Goal: Transaction & Acquisition: Purchase product/service

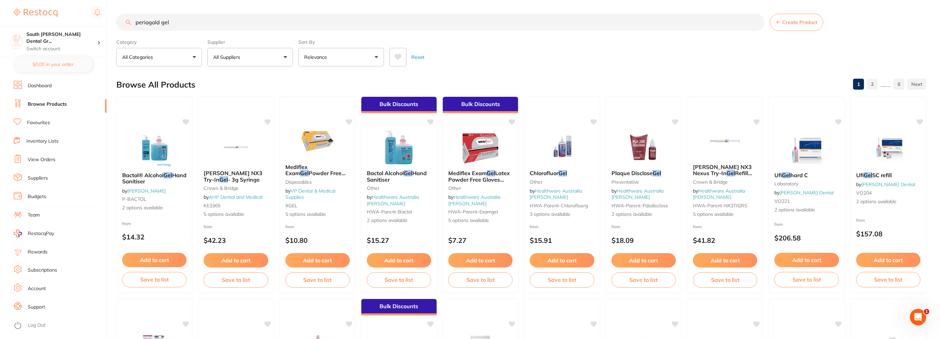
drag, startPoint x: 187, startPoint y: 23, endPoint x: 0, endPoint y: -3, distance: 189.3
click at [0, 0] on html "$0.00 South [PERSON_NAME] Dental Gr... Switch account South [PERSON_NAME] Denta…" at bounding box center [470, 169] width 940 height 339
type input "l"
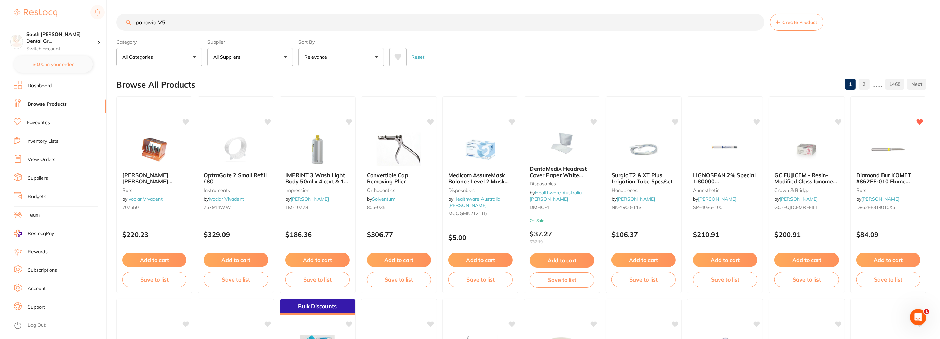
type input "panavia V5"
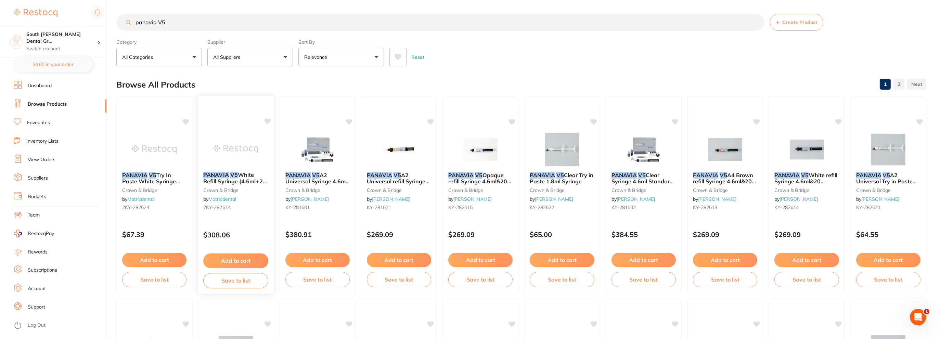
click at [226, 182] on span "White Refill Syringe (4.6ml+20 tips)" at bounding box center [235, 181] width 64 height 20
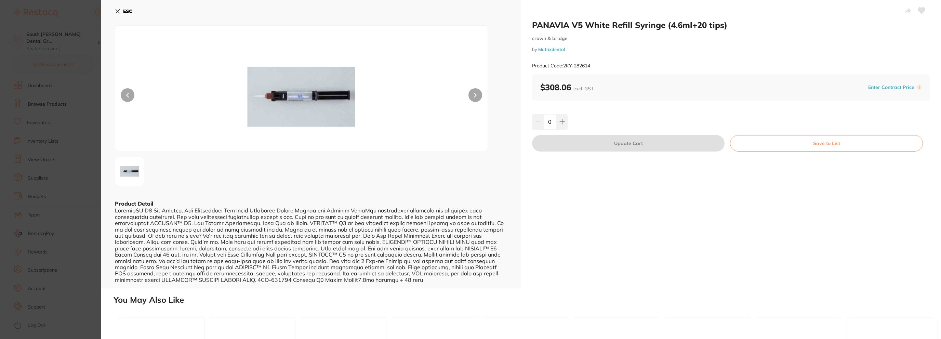
click at [121, 11] on button "ESC" at bounding box center [123, 11] width 17 height 12
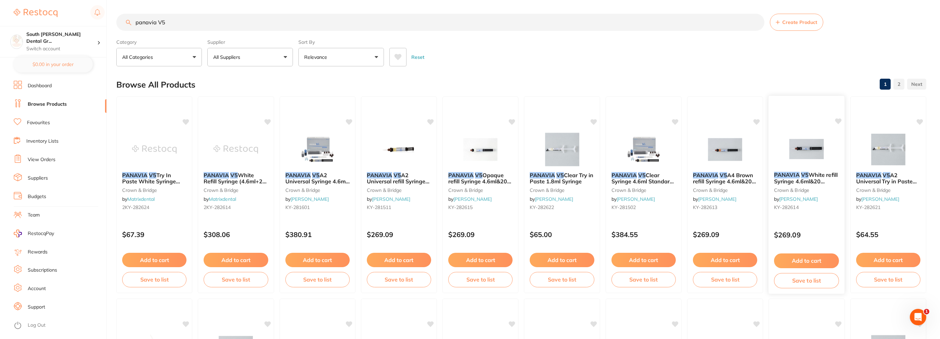
click at [803, 175] on em "V5" at bounding box center [805, 174] width 8 height 7
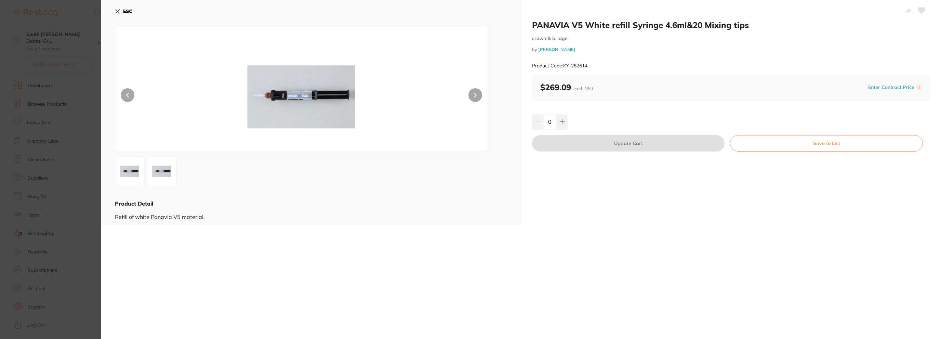
click at [118, 7] on button "ESC" at bounding box center [123, 11] width 17 height 12
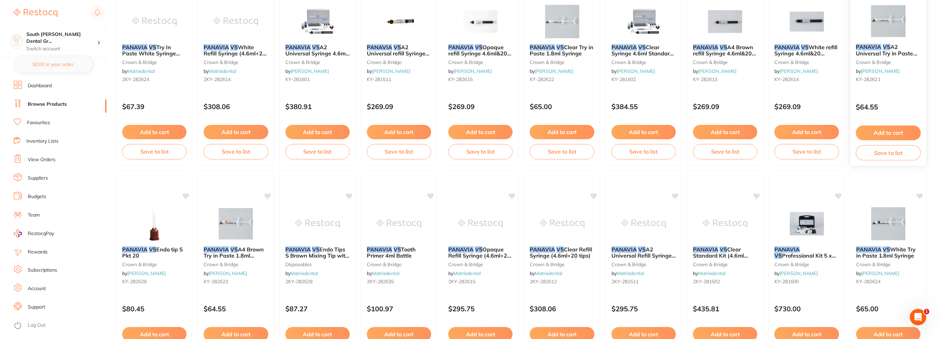
scroll to position [103, 0]
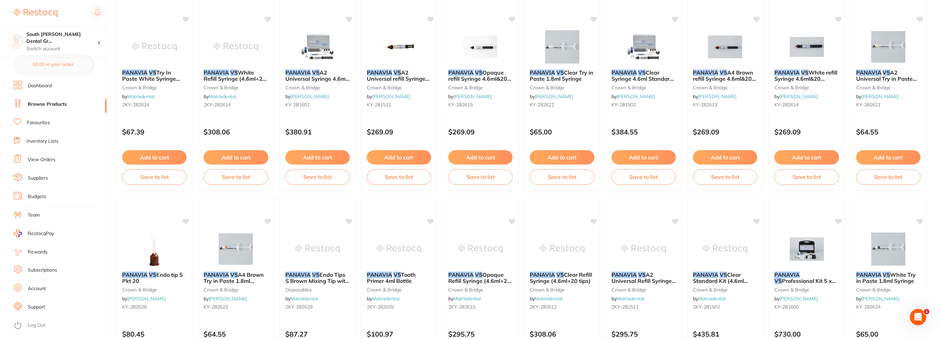
click at [801, 156] on button "Add to cart" at bounding box center [806, 157] width 64 height 14
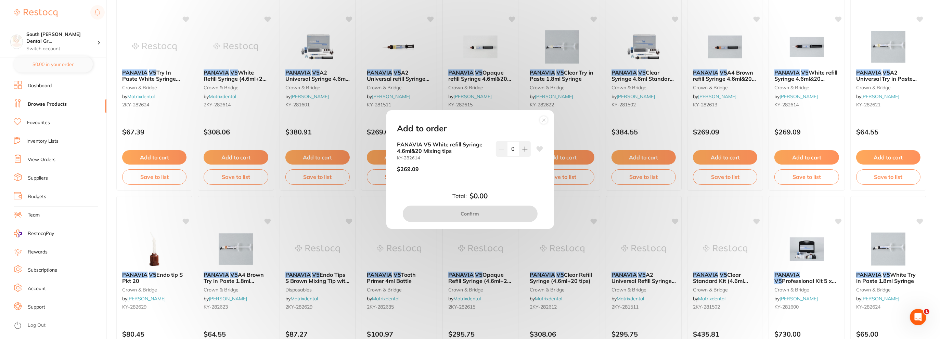
scroll to position [0, 0]
click at [524, 148] on icon at bounding box center [524, 148] width 5 height 5
type input "1"
click at [474, 212] on button "Confirm" at bounding box center [470, 214] width 135 height 16
checkbox input "false"
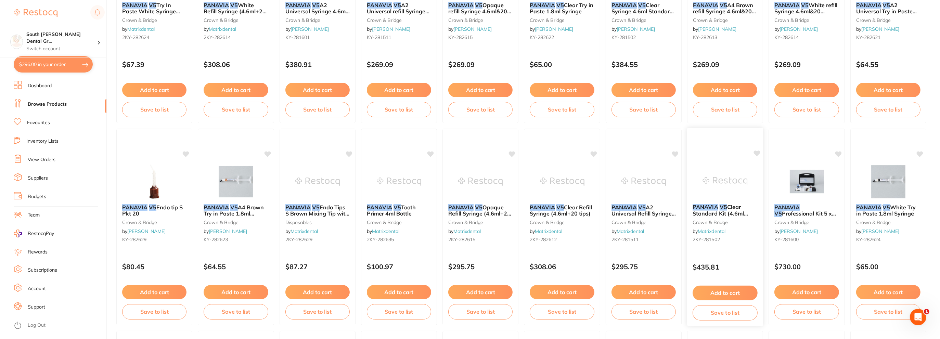
scroll to position [171, 0]
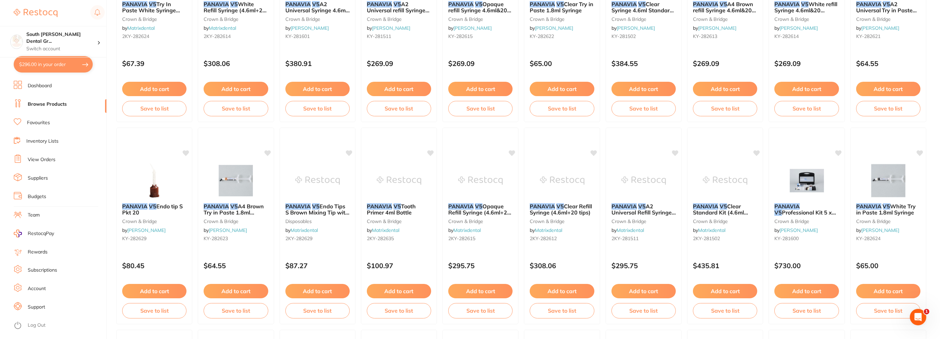
click at [883, 208] on span "PANAVIA V5 White Try in Paste 1.8ml Syringe" at bounding box center [886, 209] width 60 height 13
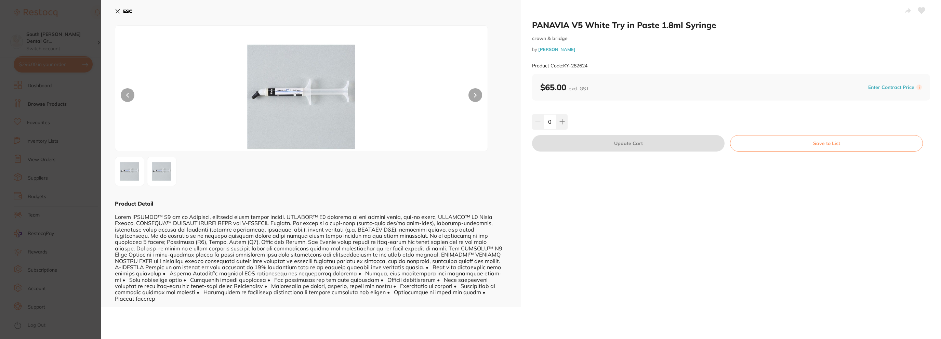
click at [572, 120] on div "0" at bounding box center [731, 121] width 398 height 15
click at [561, 121] on icon at bounding box center [562, 122] width 4 height 4
type input "1"
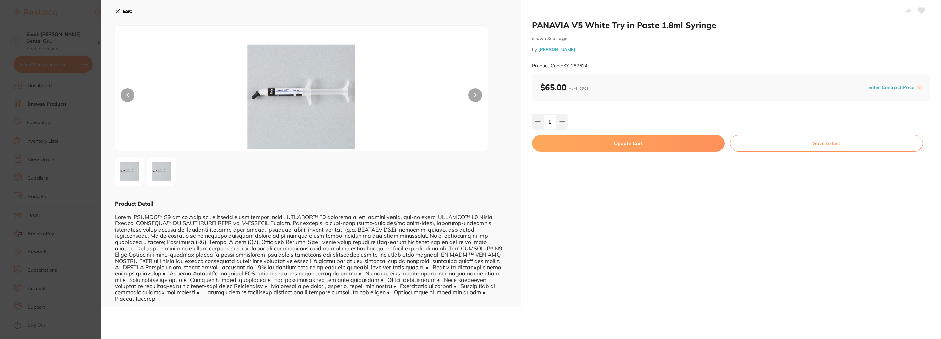
click at [647, 148] on button "Update Cart" at bounding box center [628, 143] width 193 height 16
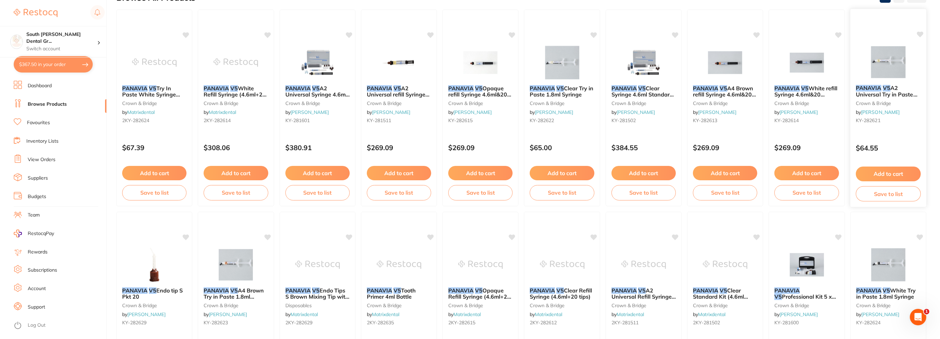
scroll to position [34, 0]
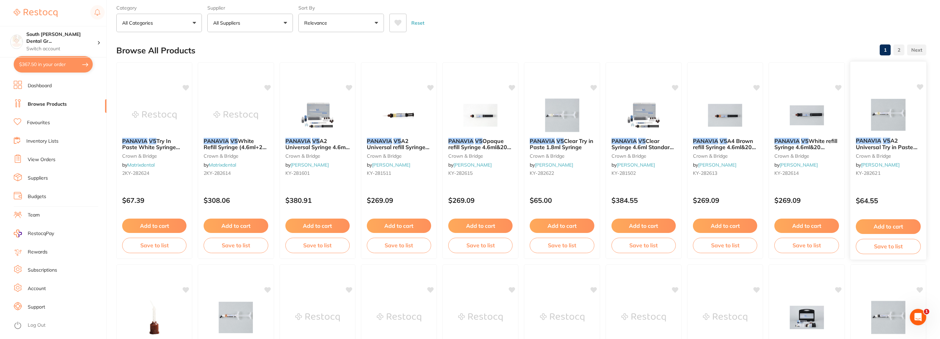
click at [880, 224] on button "Add to cart" at bounding box center [888, 226] width 65 height 15
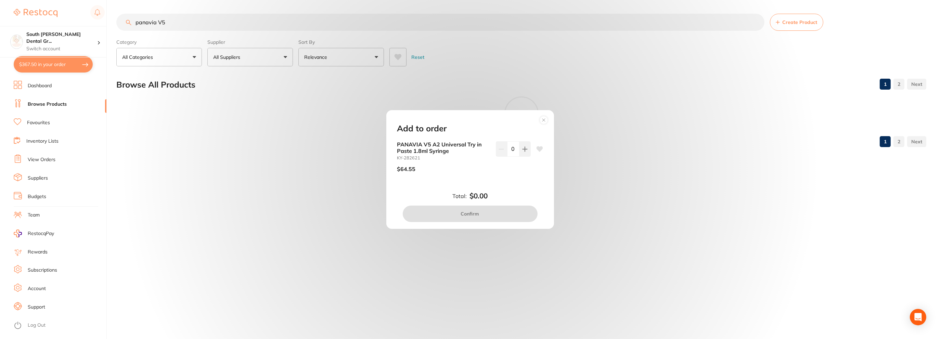
scroll to position [0, 0]
click at [524, 147] on icon at bounding box center [525, 148] width 5 height 5
type input "1"
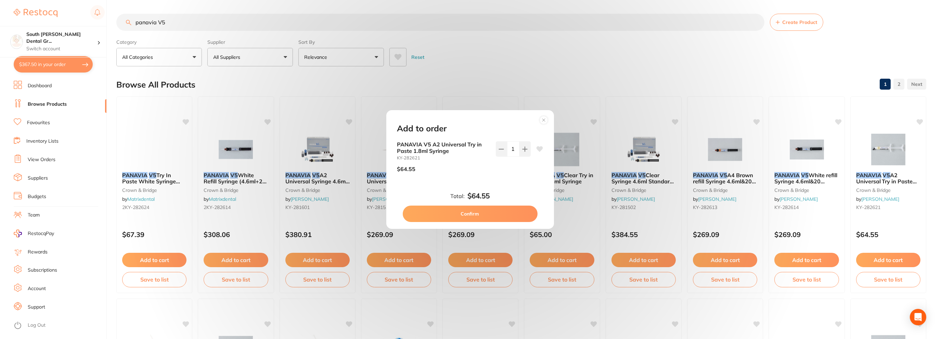
click at [486, 228] on div "Add to order PANAVIA V5 A2 Universal Try in Paste 1.8ml Syringe KY-282621 $64.5…" at bounding box center [470, 169] width 168 height 119
click at [495, 215] on button "Confirm" at bounding box center [470, 214] width 135 height 16
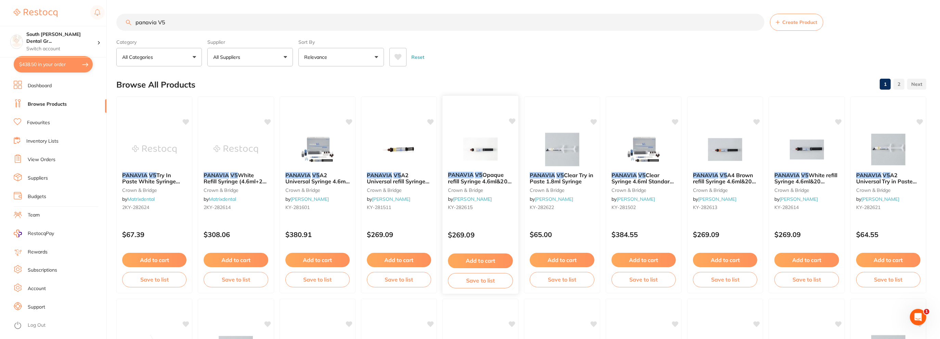
click at [481, 182] on span "Opaque refill Syringe 4.6ml&20 Mixing tips" at bounding box center [480, 181] width 64 height 20
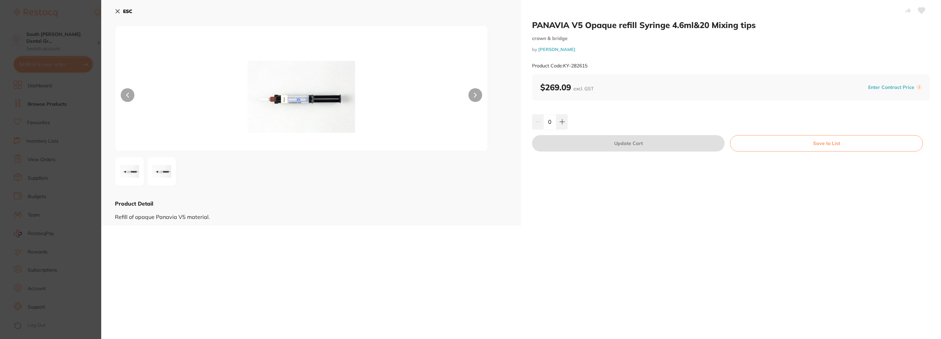
click at [120, 12] on icon at bounding box center [117, 11] width 5 height 5
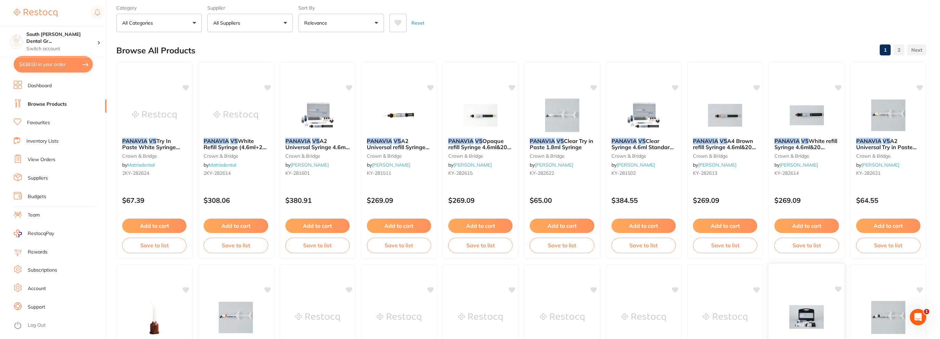
scroll to position [205, 0]
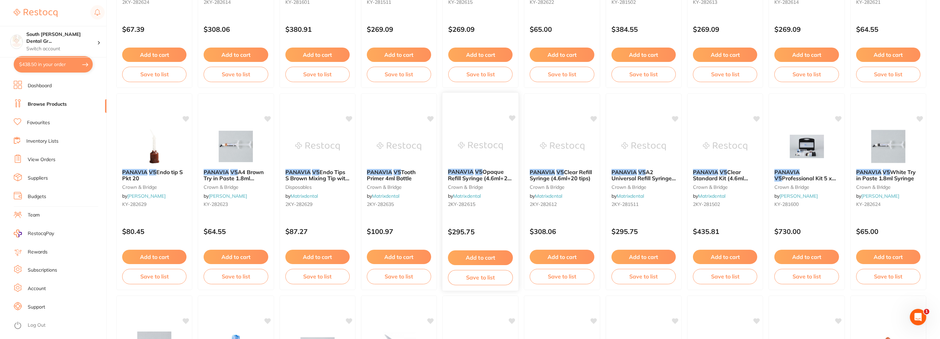
click at [480, 258] on button "Add to cart" at bounding box center [480, 257] width 65 height 15
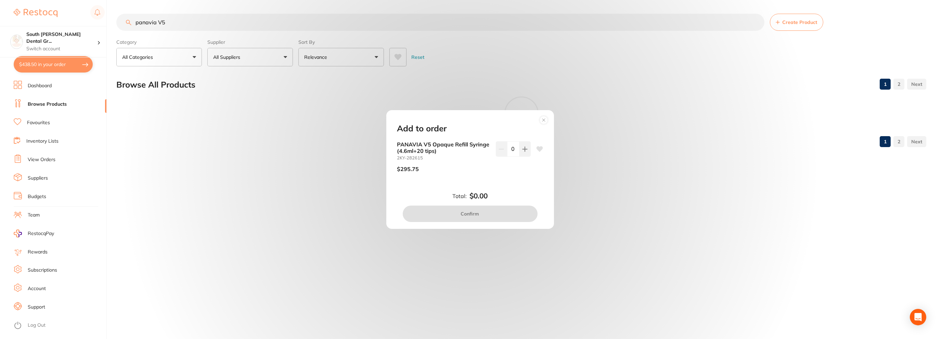
scroll to position [0, 0]
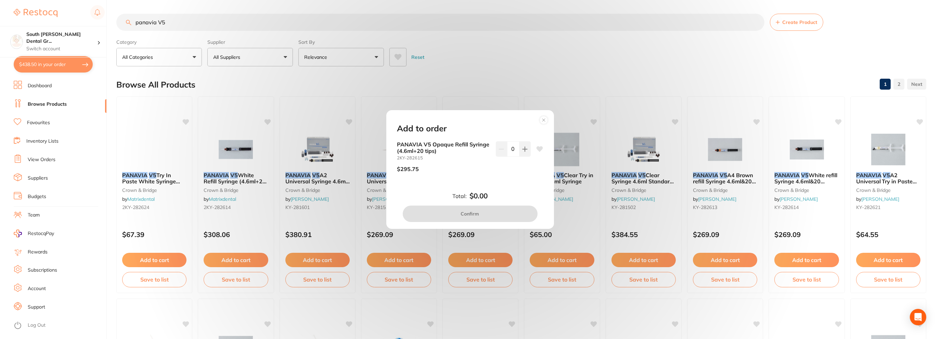
click at [522, 148] on icon at bounding box center [524, 148] width 5 height 5
type input "1"
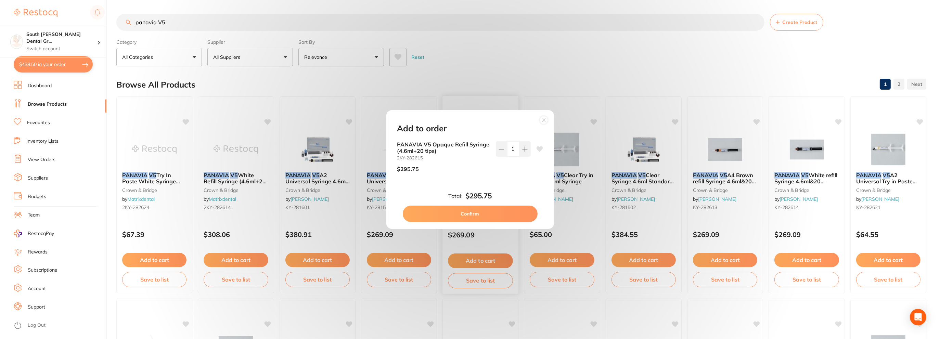
click at [472, 213] on button "Confirm" at bounding box center [470, 214] width 135 height 16
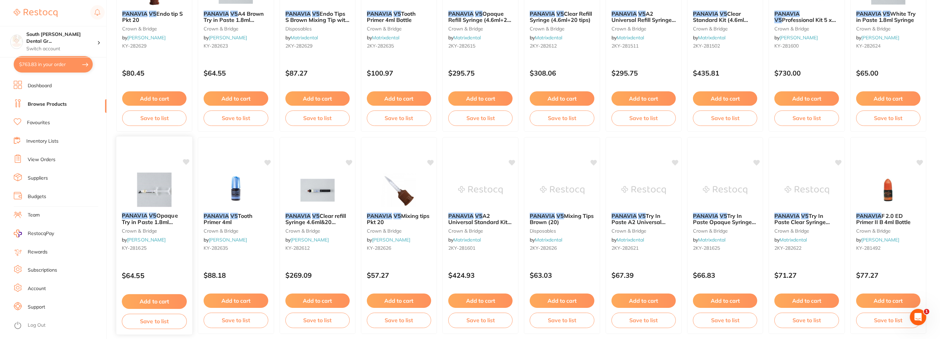
scroll to position [411, 0]
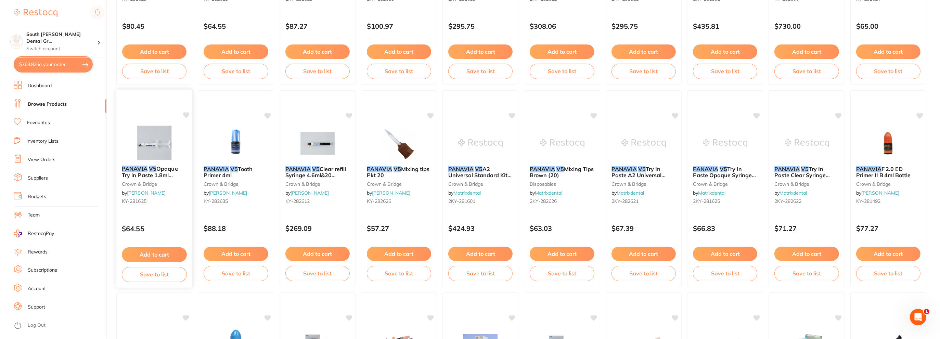
click at [144, 253] on button "Add to cart" at bounding box center [154, 254] width 65 height 15
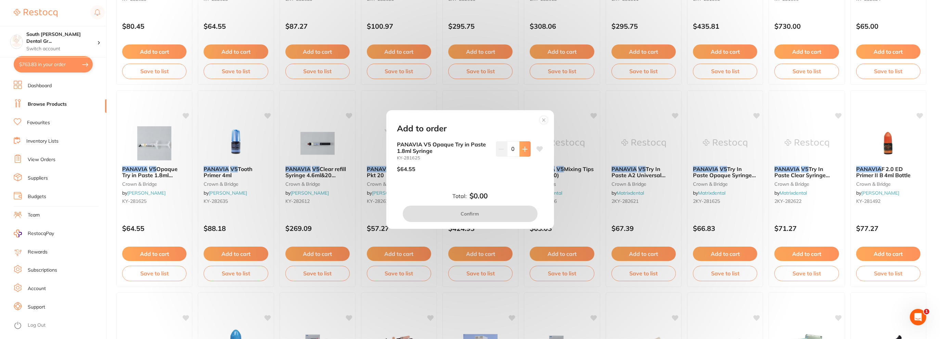
scroll to position [0, 0]
click at [522, 146] on icon at bounding box center [524, 148] width 5 height 5
type input "1"
click at [454, 212] on button "Confirm" at bounding box center [470, 214] width 135 height 16
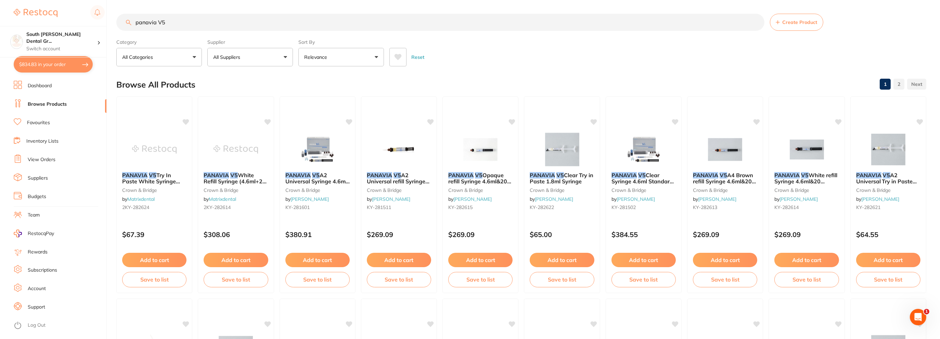
click at [58, 65] on button "$834.83 in your order" at bounding box center [53, 64] width 79 height 16
checkbox input "true"
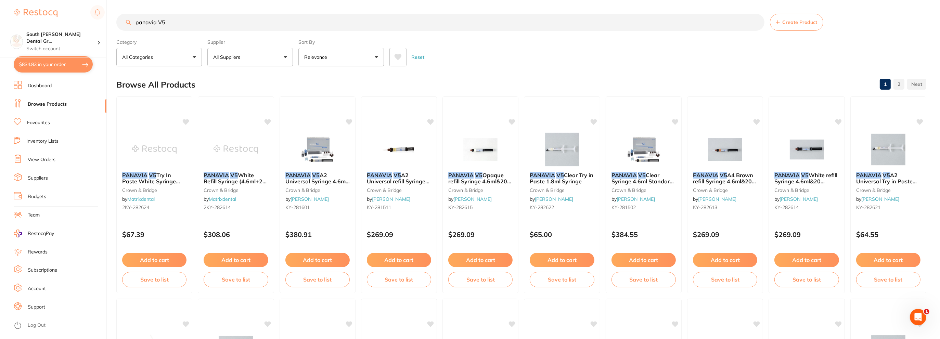
checkbox input "true"
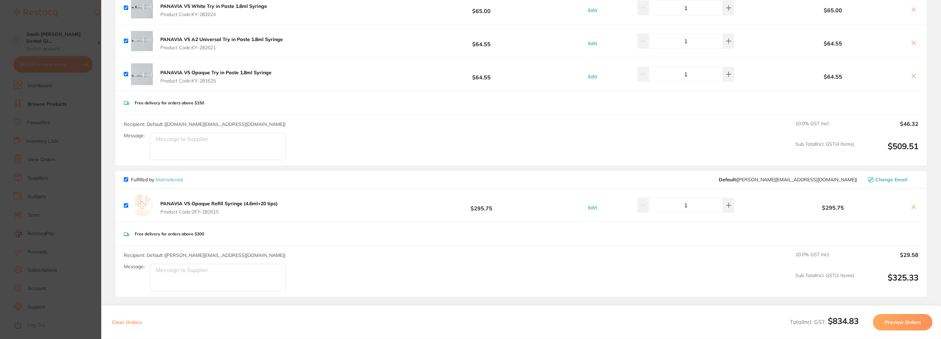
scroll to position [62, 0]
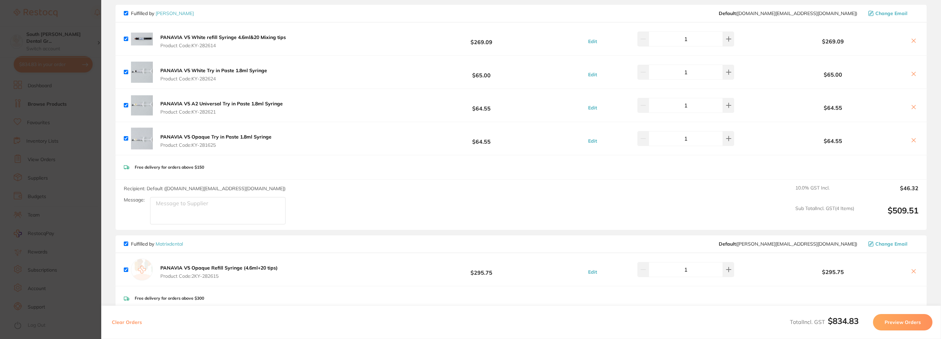
click at [913, 108] on icon at bounding box center [913, 106] width 5 height 5
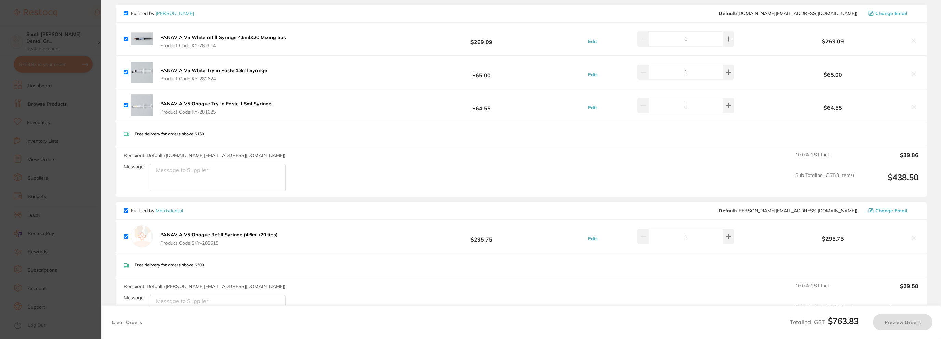
checkbox input "true"
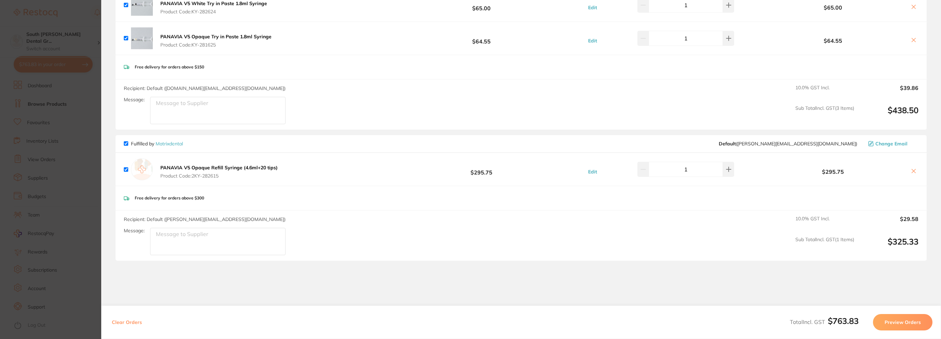
scroll to position [165, 0]
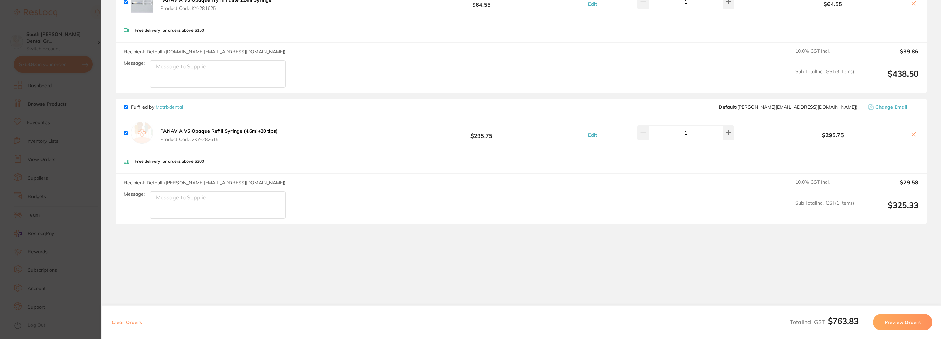
click at [655, 132] on input "1" at bounding box center [686, 132] width 74 height 15
click at [126, 105] on input "checkbox" at bounding box center [126, 107] width 4 height 4
checkbox input "false"
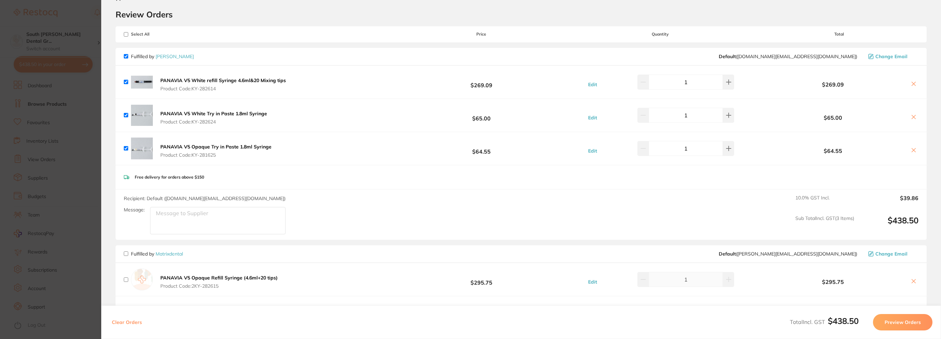
scroll to position [0, 0]
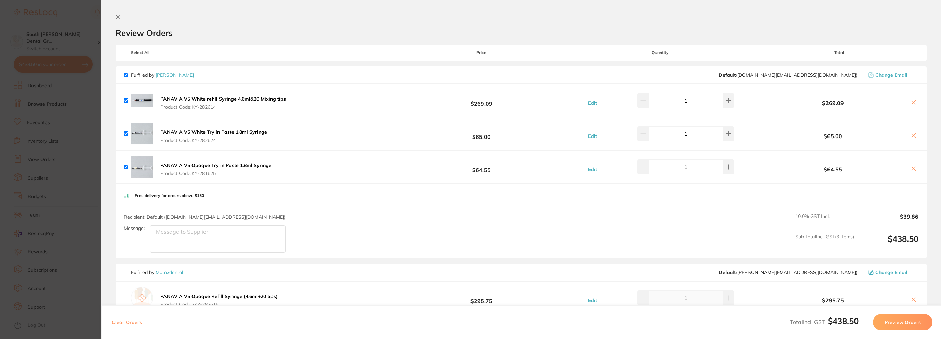
click at [117, 15] on section "Review Orders Your orders are being processed and we will notify you once we ha…" at bounding box center [521, 169] width 840 height 339
click at [118, 15] on icon at bounding box center [118, 16] width 5 height 5
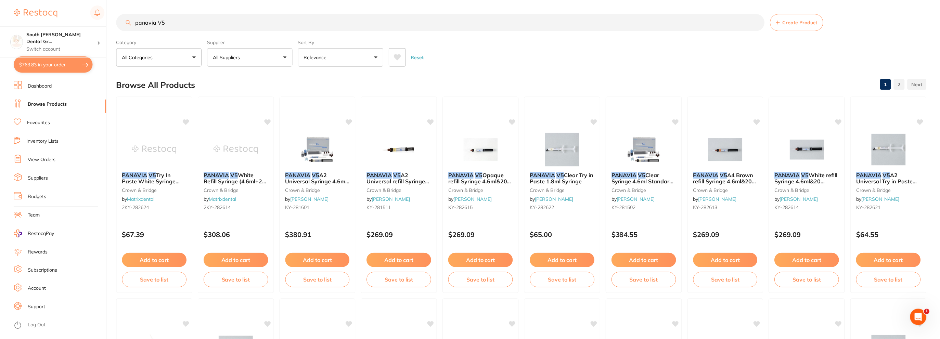
scroll to position [3, 0]
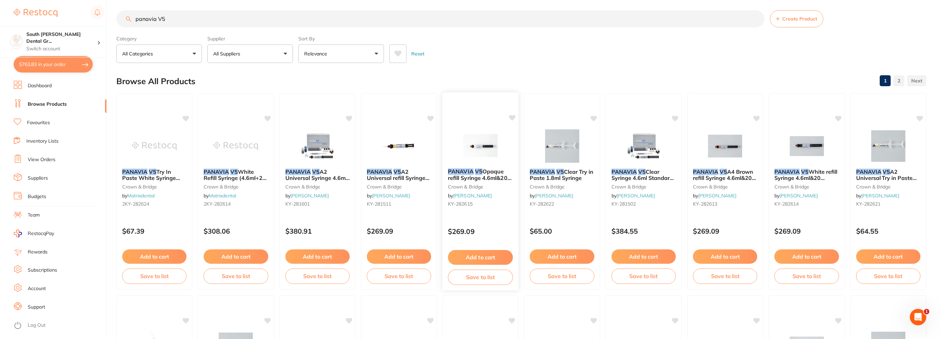
click at [486, 254] on button "Add to cart" at bounding box center [480, 257] width 65 height 15
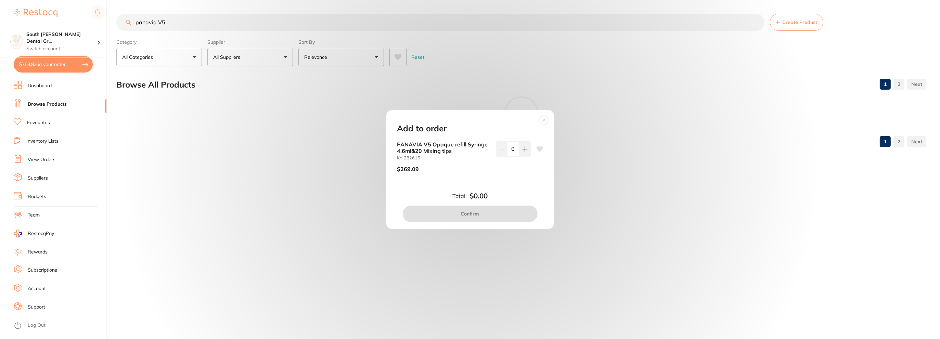
scroll to position [0, 0]
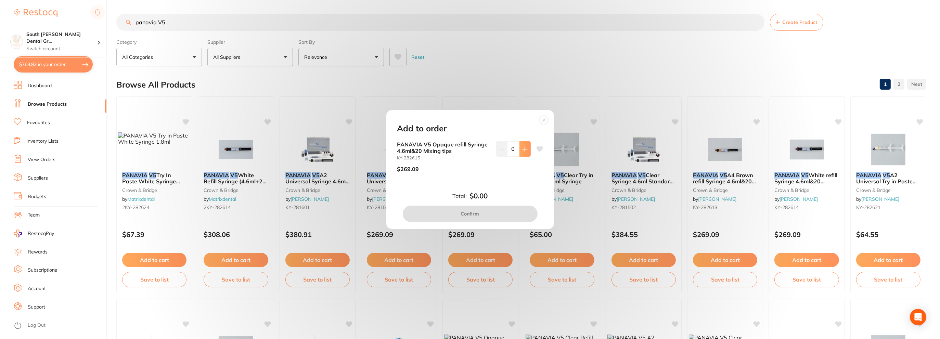
click at [525, 146] on icon at bounding box center [524, 148] width 5 height 5
type input "1"
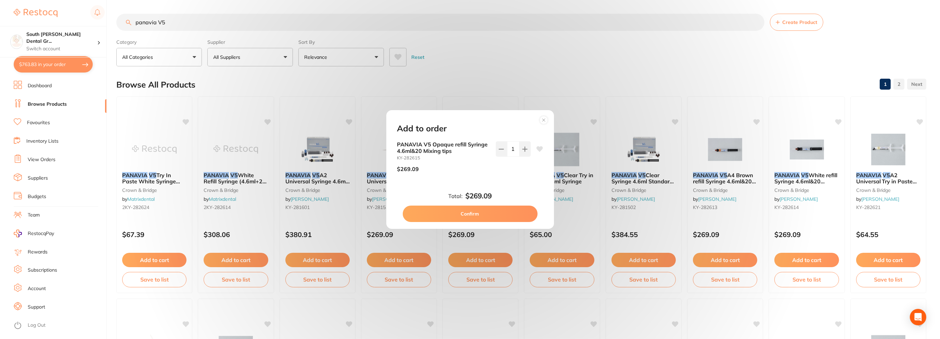
click at [500, 212] on button "Confirm" at bounding box center [470, 214] width 135 height 16
checkbox input "false"
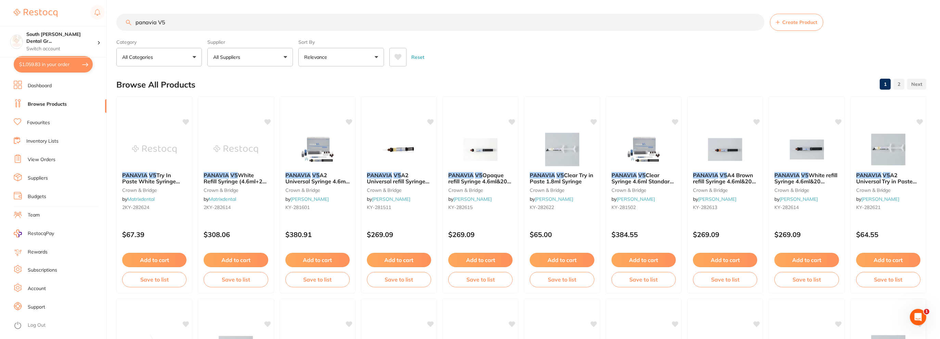
click at [55, 63] on button "$1,059.83 in your order" at bounding box center [53, 64] width 79 height 16
checkbox input "true"
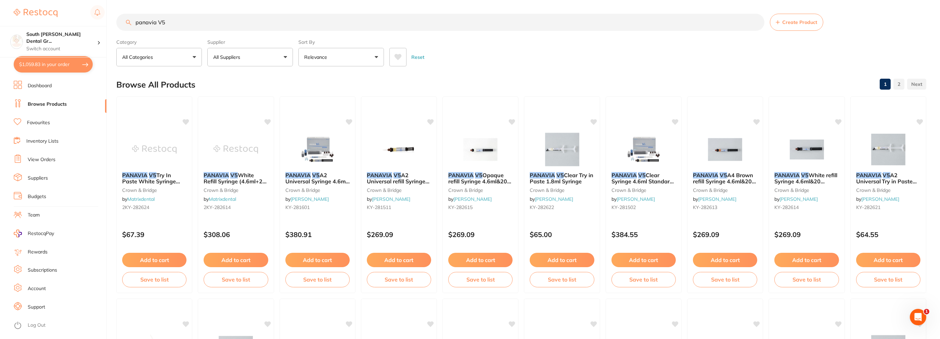
checkbox input "true"
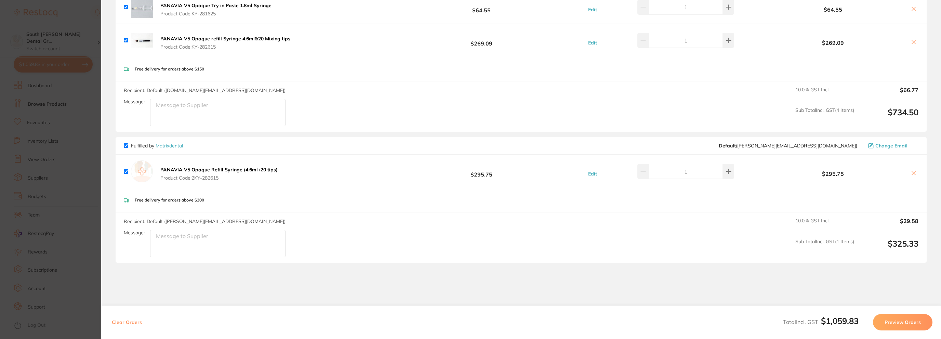
scroll to position [198, 0]
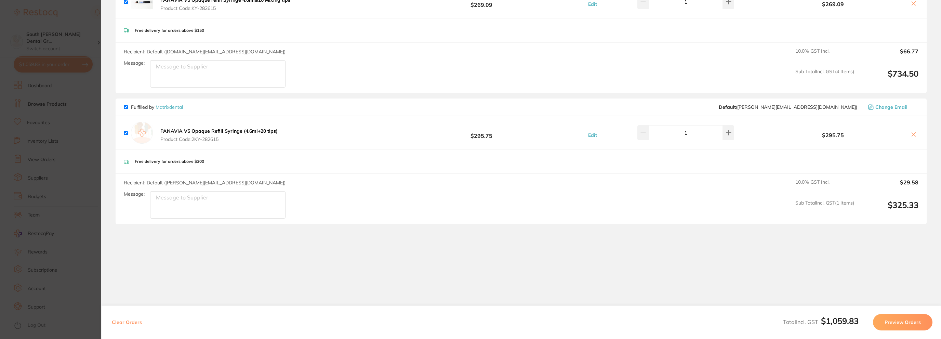
click at [915, 134] on button at bounding box center [914, 134] width 10 height 7
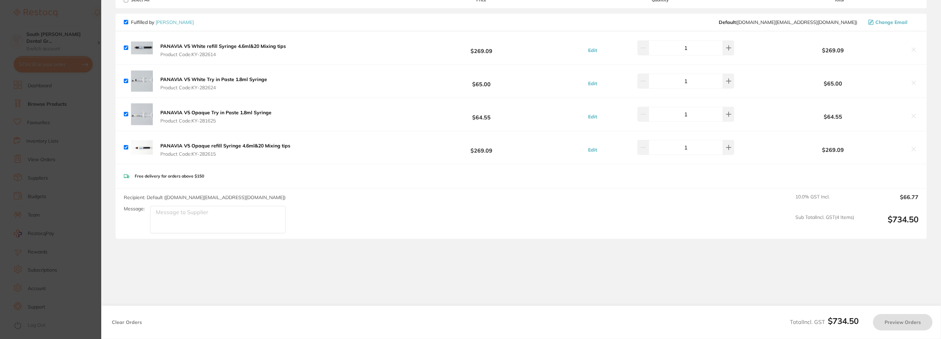
checkbox input "true"
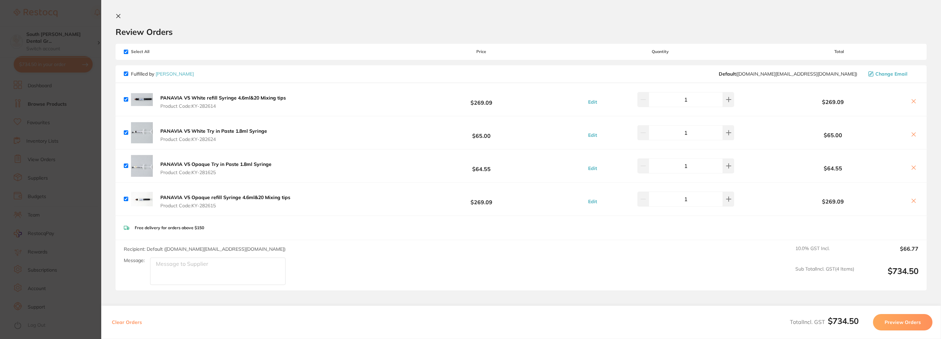
scroll to position [0, 0]
click at [889, 310] on div "Clear Orders Total Incl. GST $734.50 Preview Orders" at bounding box center [521, 323] width 840 height 34
click at [895, 317] on button "Preview Orders" at bounding box center [903, 322] width 60 height 16
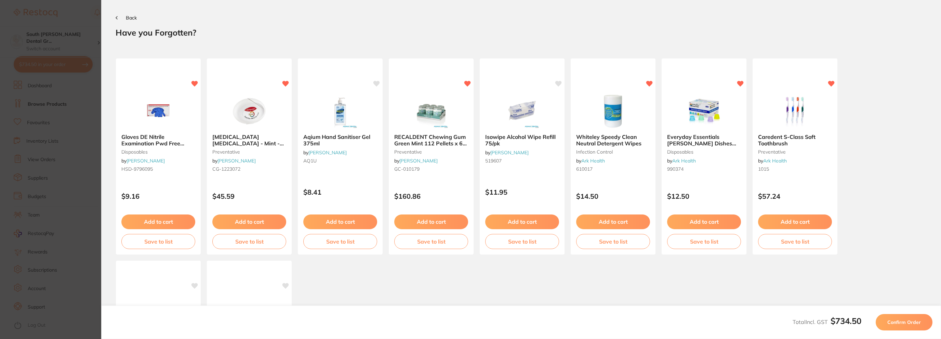
drag, startPoint x: 887, startPoint y: 313, endPoint x: 916, endPoint y: 321, distance: 30.2
click at [891, 316] on div "Total Incl. GST $734.50 Confirm Order" at bounding box center [521, 323] width 840 height 34
click at [916, 321] on span "Confirm Order" at bounding box center [905, 322] width 34 height 6
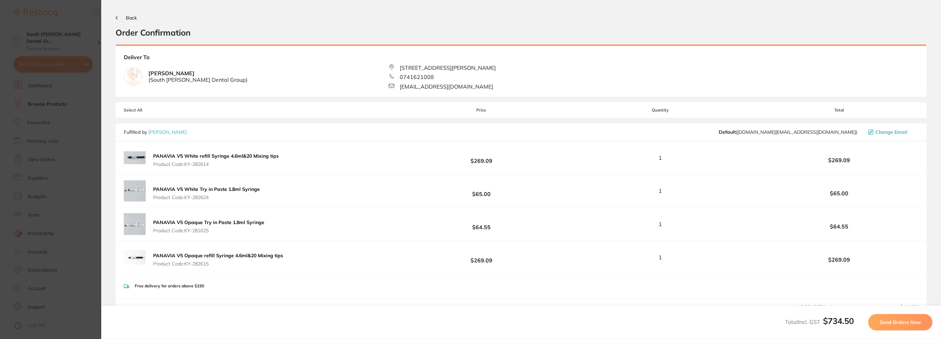
click at [916, 321] on span "Send Orders Now" at bounding box center [900, 322] width 41 height 6
